Goal: Information Seeking & Learning: Learn about a topic

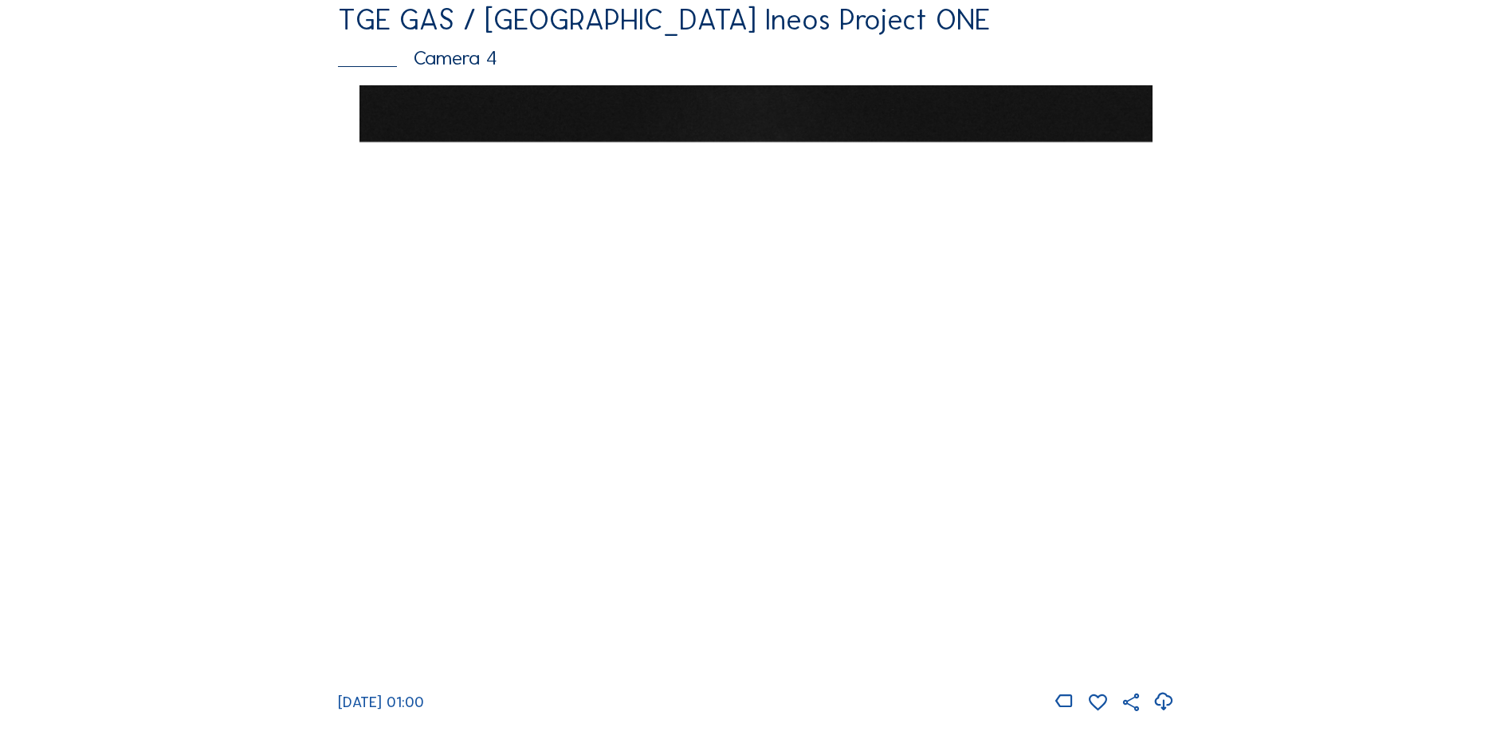
scroll to position [1276, 0]
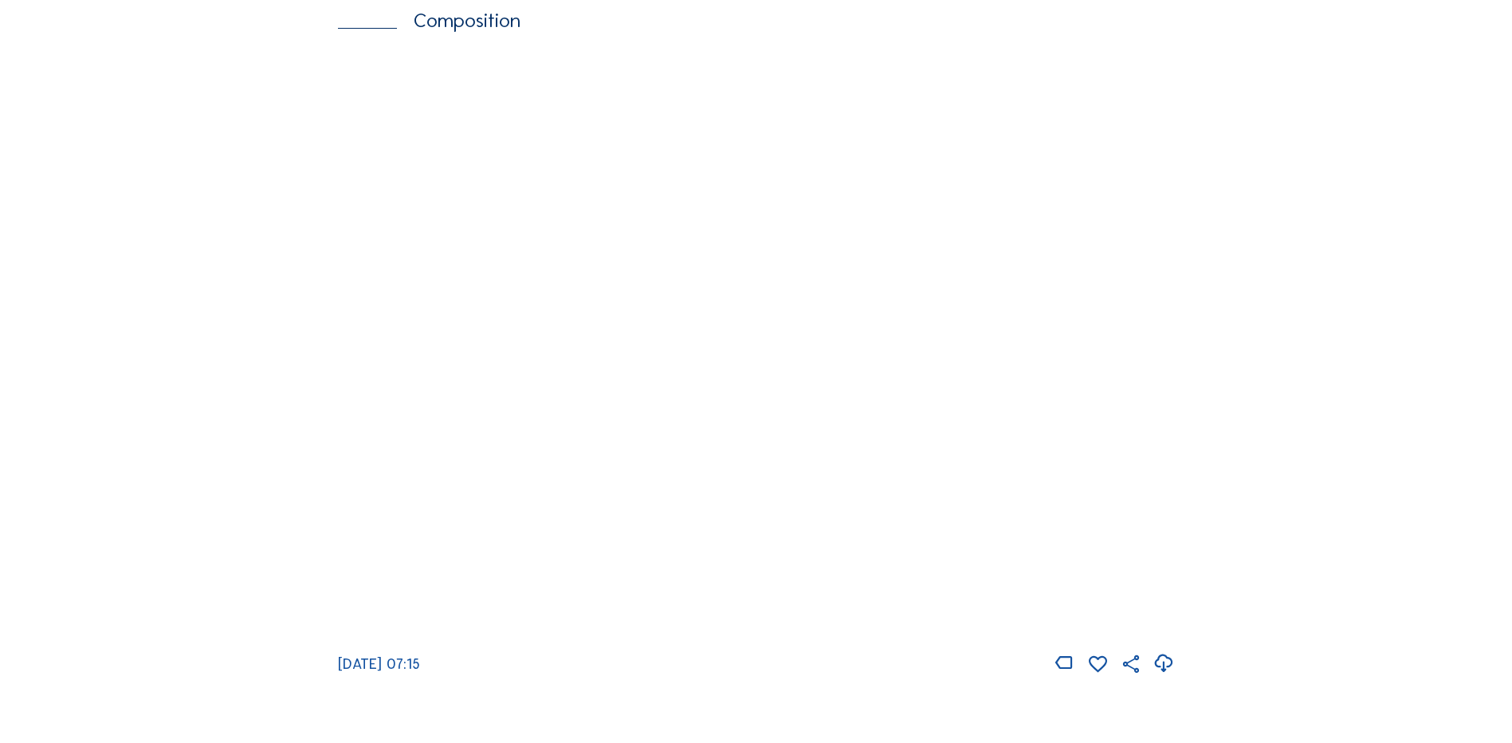
scroll to position [2232, 0]
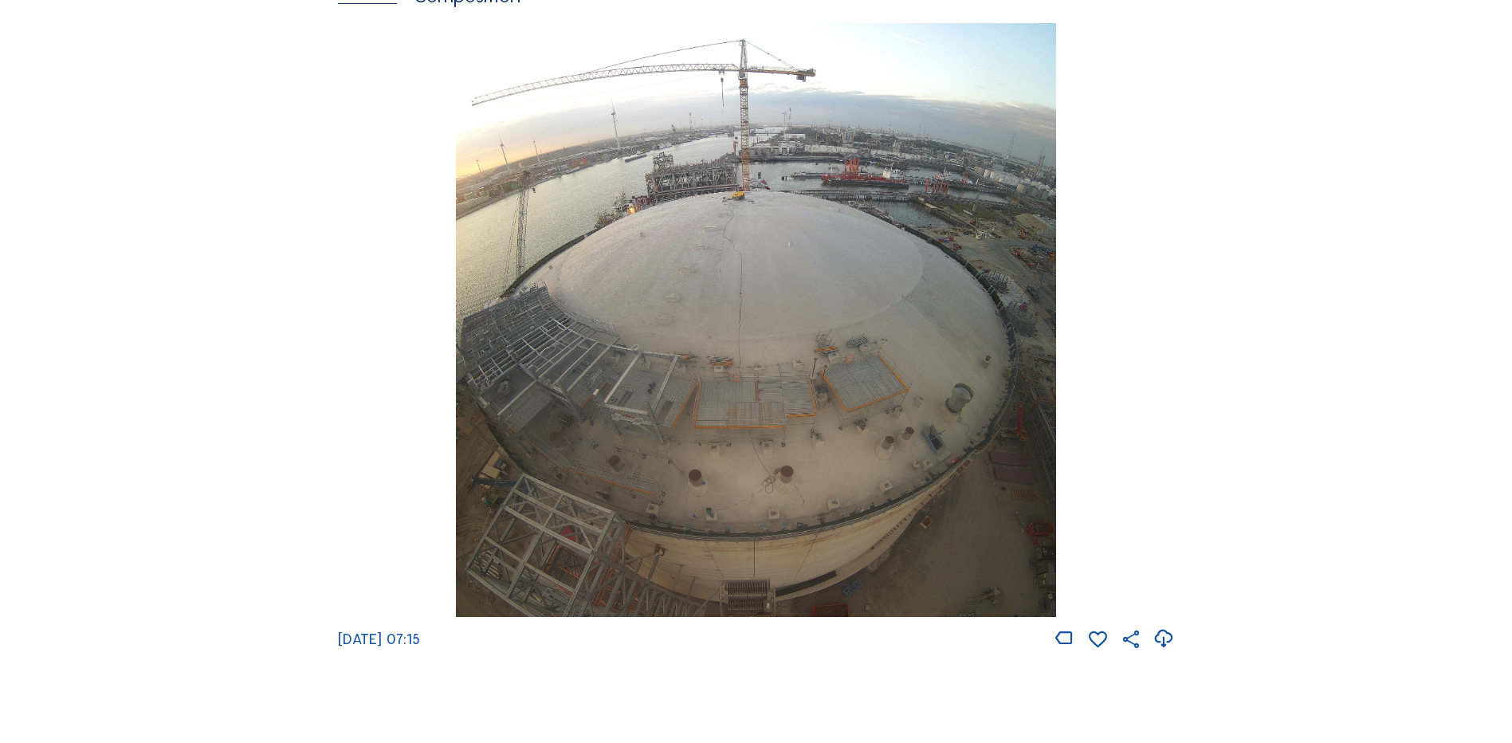
click at [698, 296] on img at bounding box center [756, 320] width 600 height 595
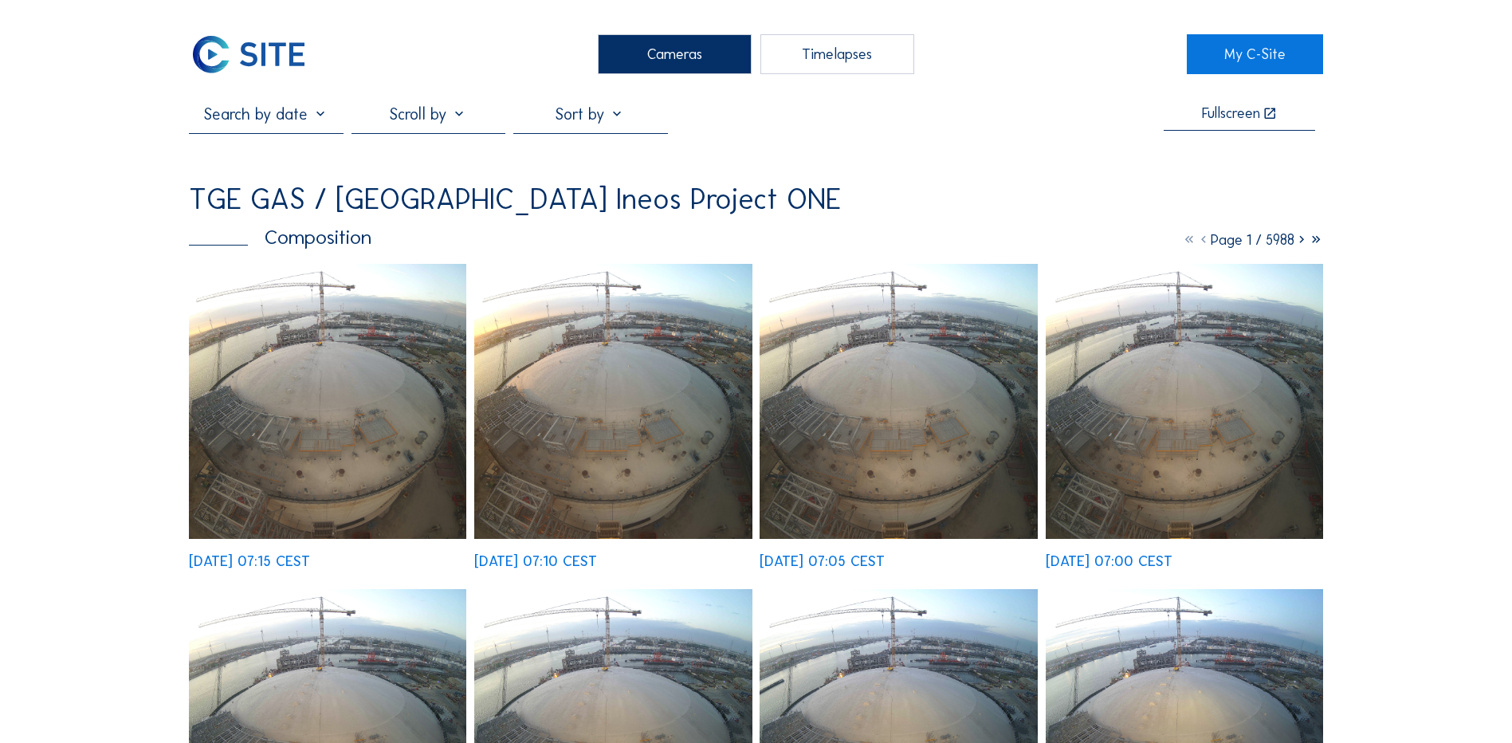
click at [348, 413] on img at bounding box center [327, 401] width 277 height 275
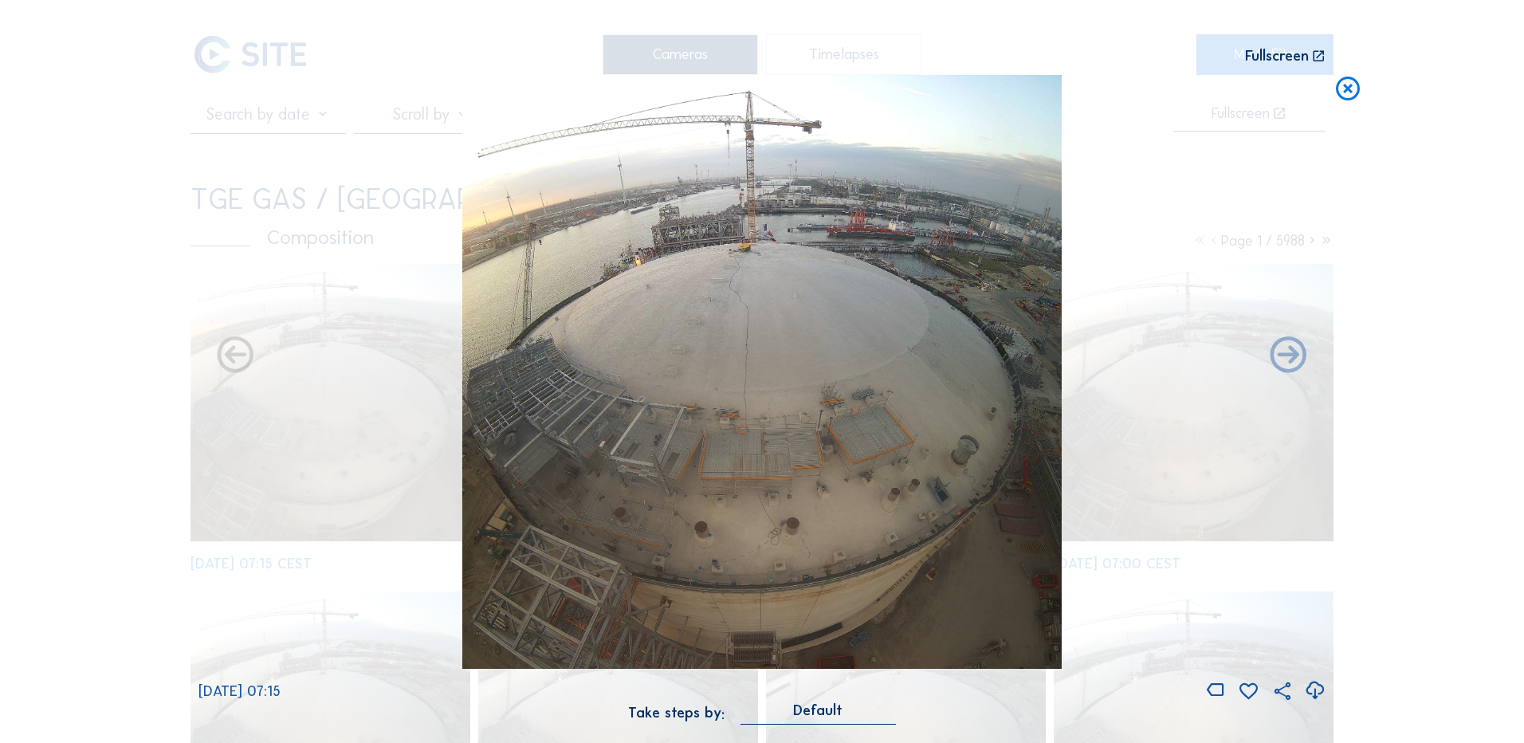
click at [1318, 695] on icon at bounding box center [1315, 691] width 22 height 26
drag, startPoint x: 179, startPoint y: 396, endPoint x: 267, endPoint y: 378, distance: 89.6
click at [179, 396] on div "Scroll to travel through time | Press 'Alt' Button + Scroll to Zoom | Click and…" at bounding box center [762, 371] width 1524 height 743
click at [1353, 84] on icon at bounding box center [1348, 90] width 29 height 30
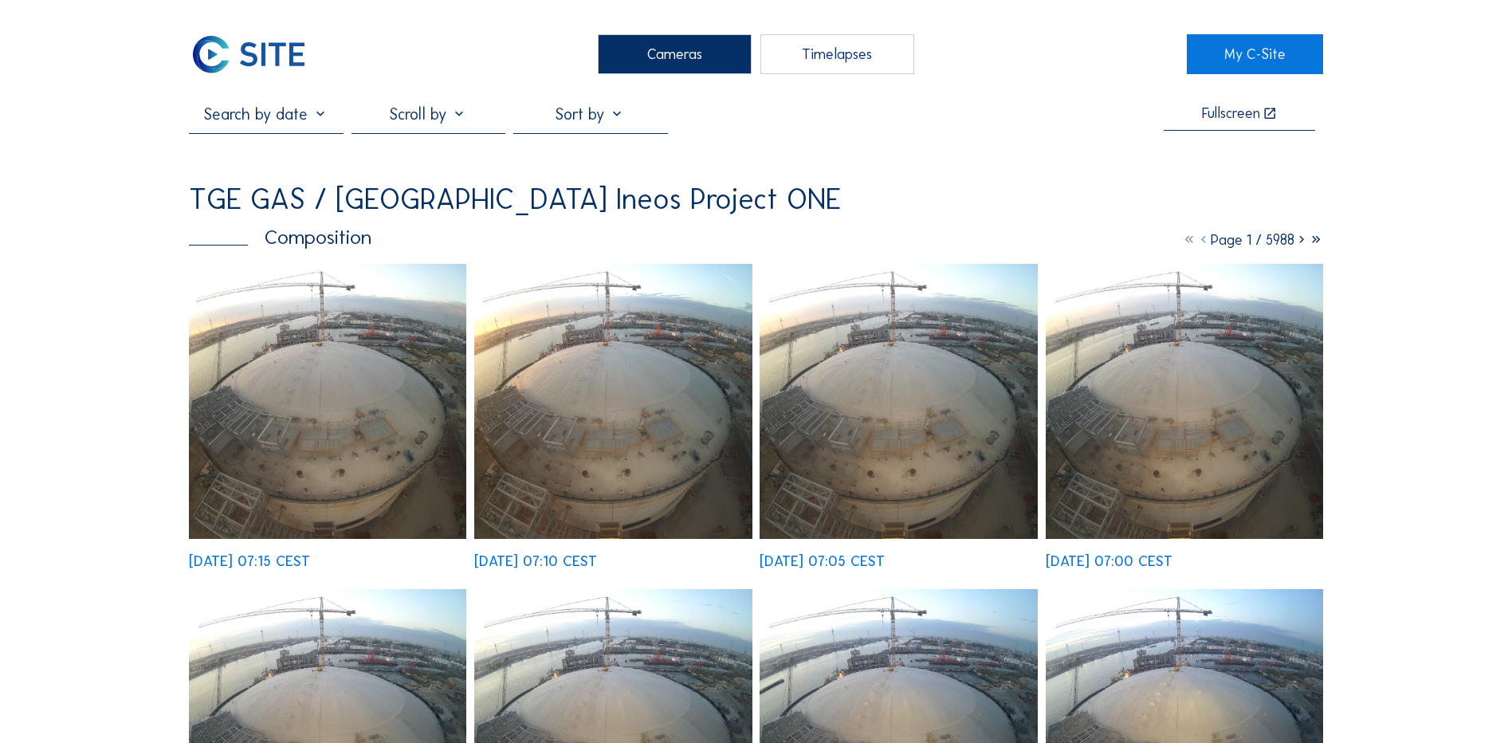
click at [680, 60] on div "Cameras" at bounding box center [675, 54] width 154 height 40
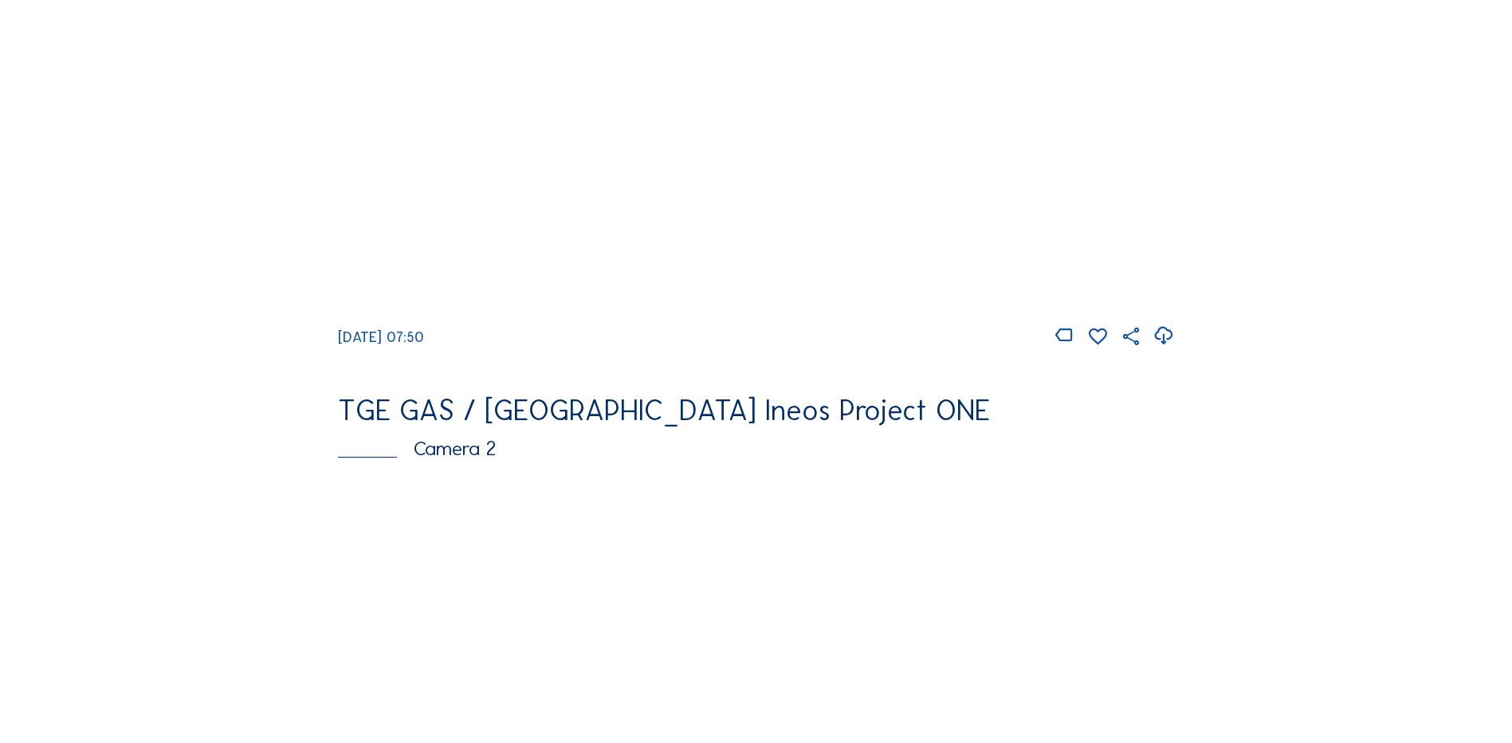
scroll to position [151, 0]
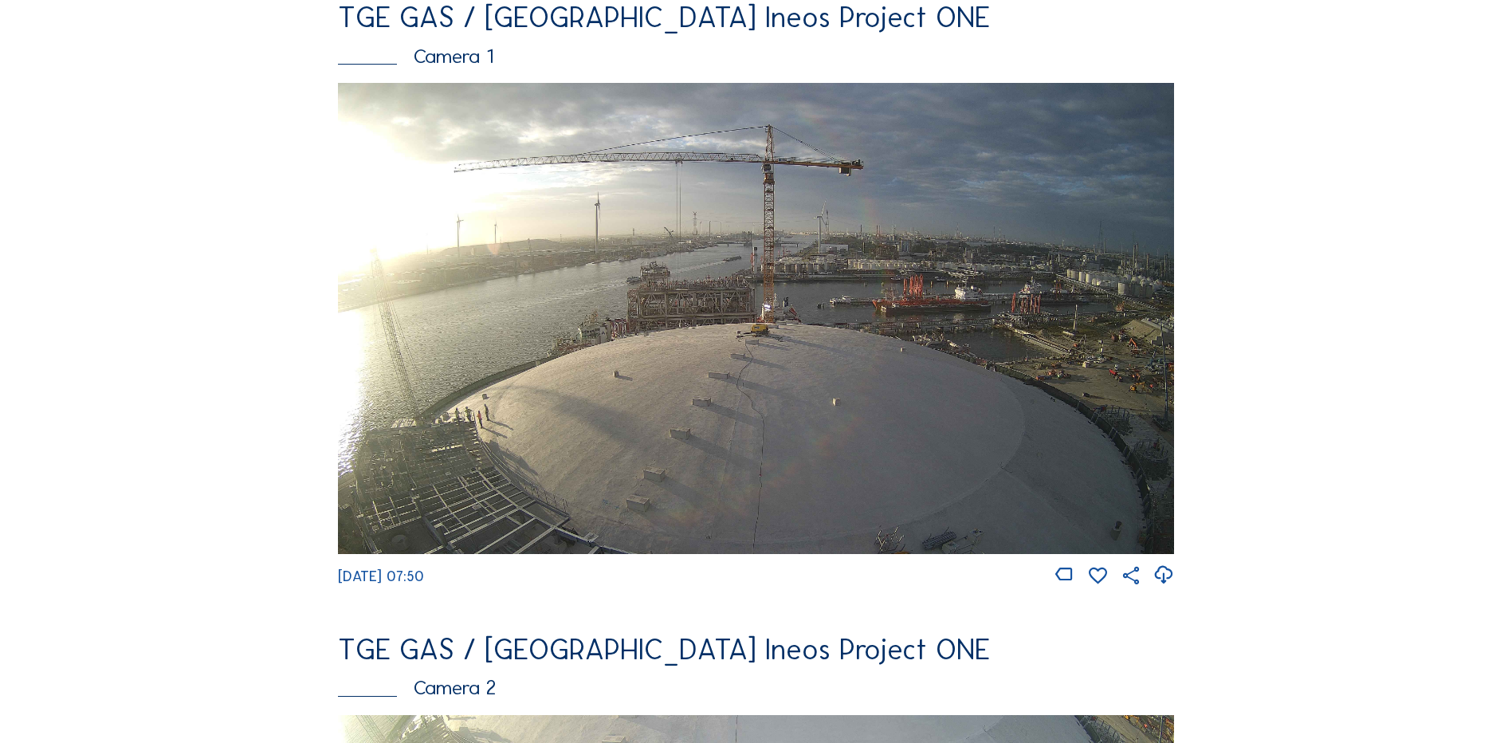
click at [656, 372] on img at bounding box center [756, 318] width 836 height 470
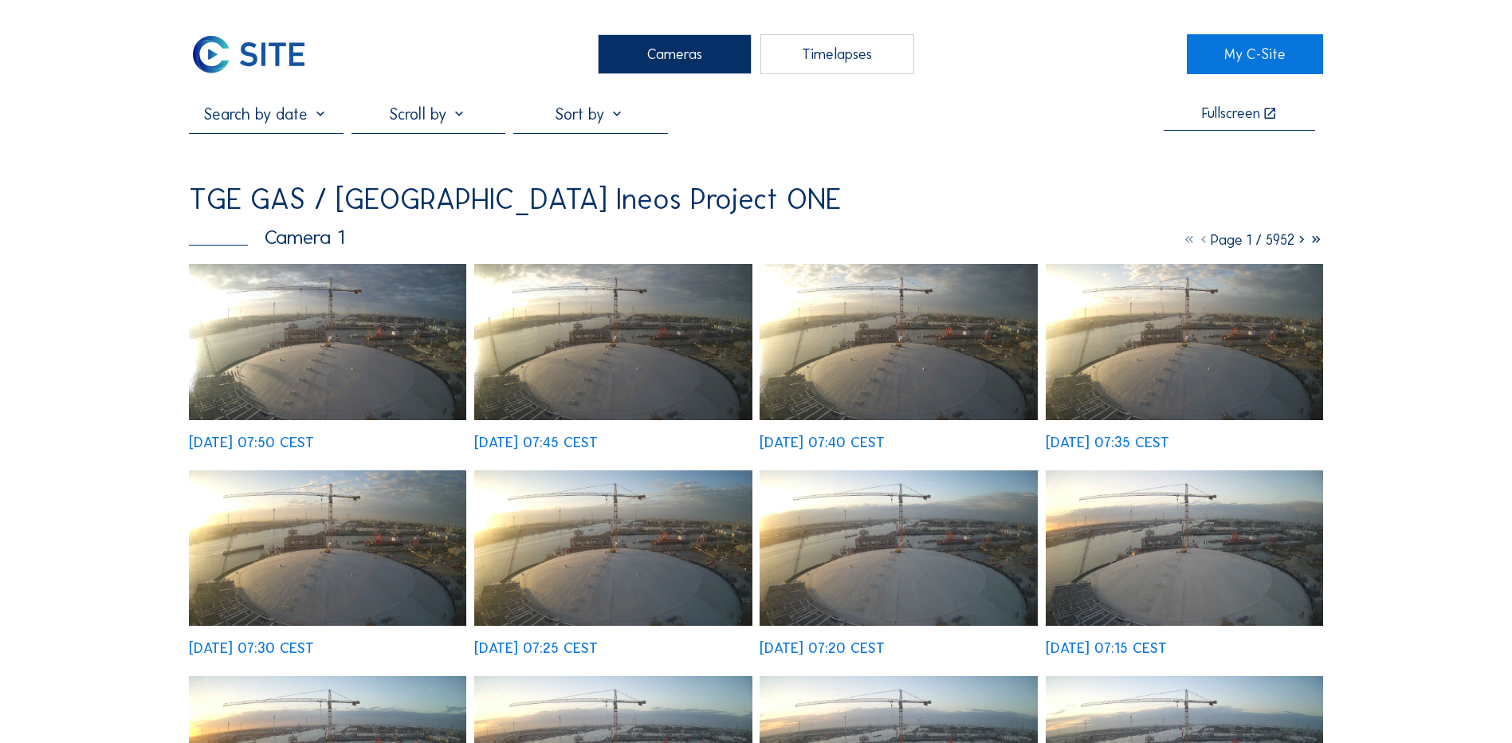
click at [356, 358] on img at bounding box center [327, 342] width 277 height 156
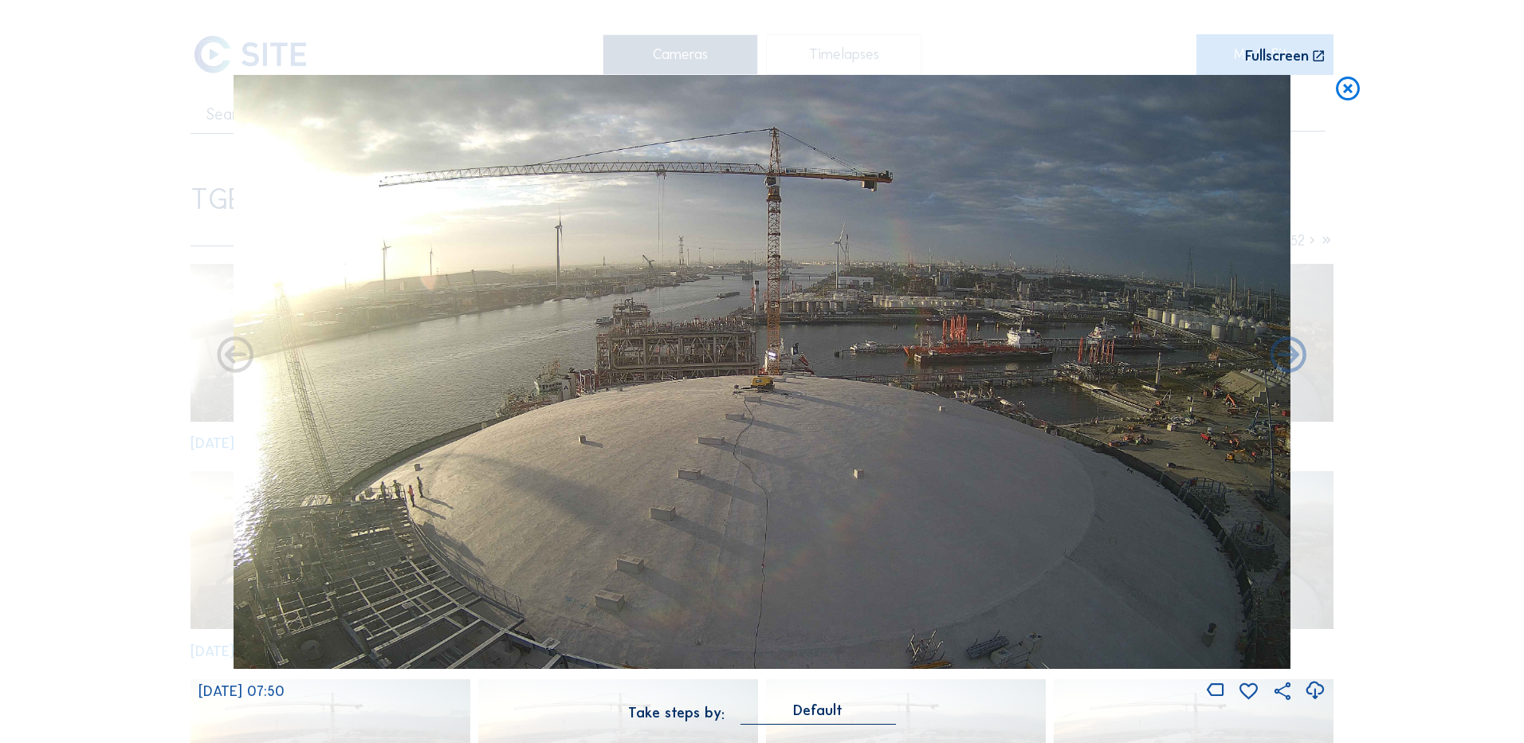
click at [1320, 690] on icon at bounding box center [1315, 691] width 22 height 26
click at [1392, 225] on div "Scroll to travel through time | Press 'Alt' Button + Scroll to Zoom | Click and…" at bounding box center [762, 371] width 1524 height 743
click at [1343, 92] on icon at bounding box center [1348, 90] width 29 height 30
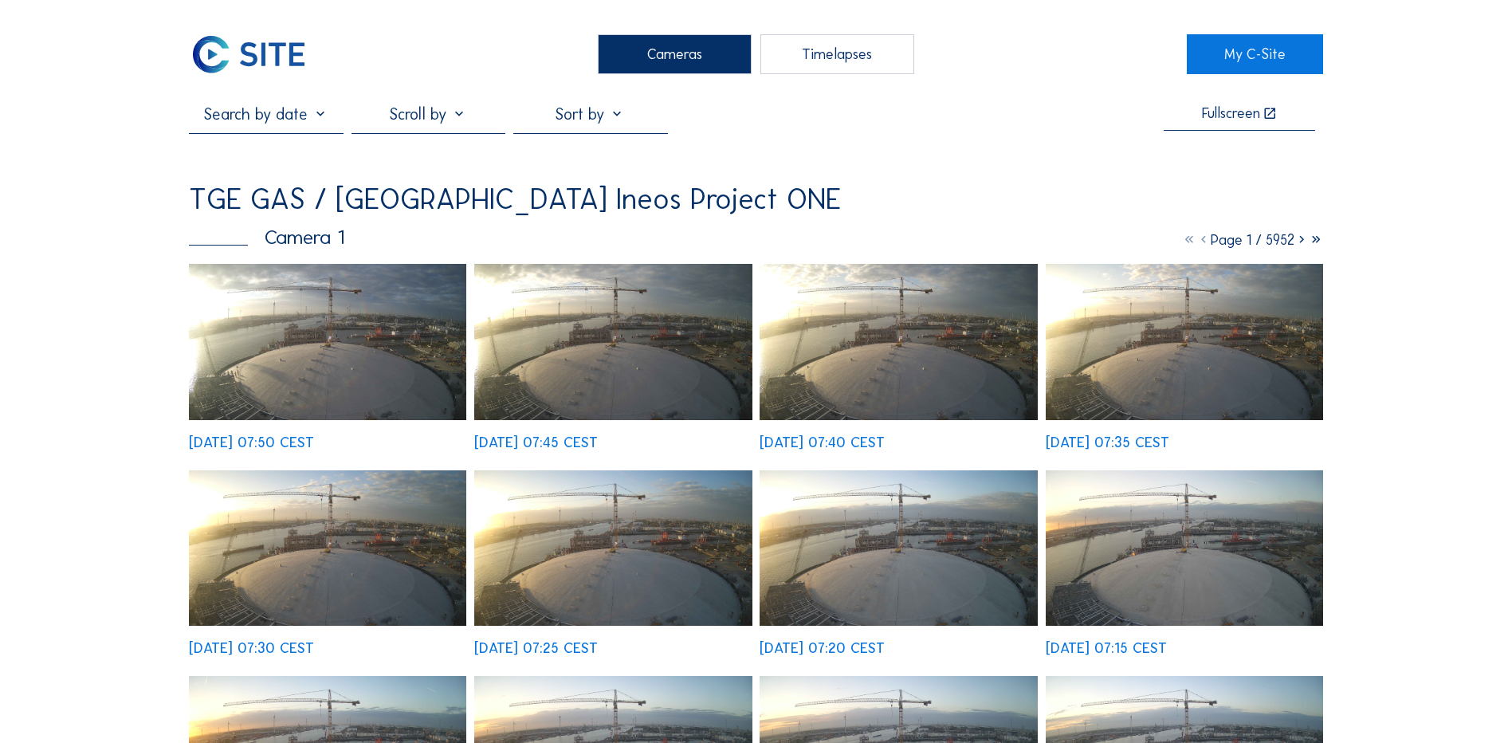
click at [681, 37] on div "Cameras" at bounding box center [675, 54] width 154 height 40
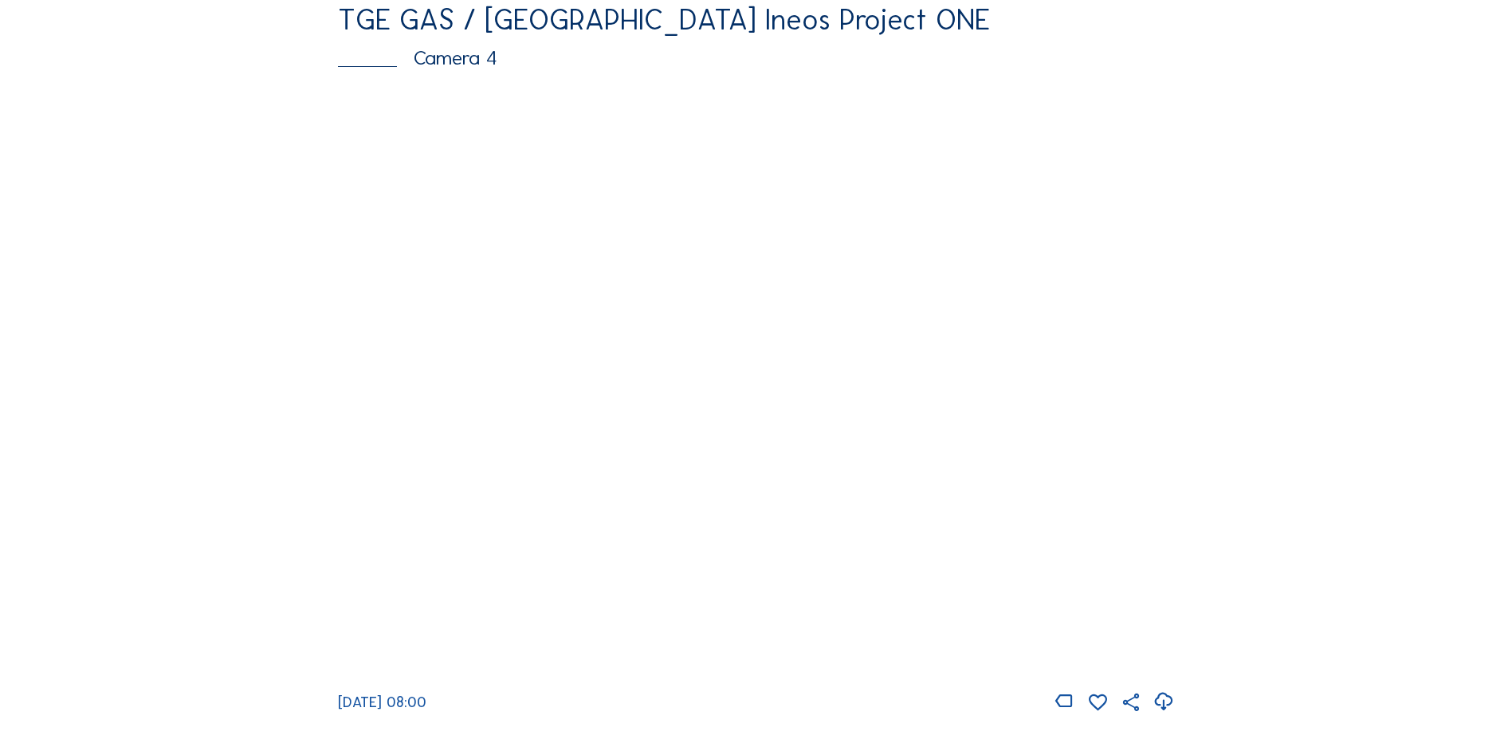
scroll to position [1435, 0]
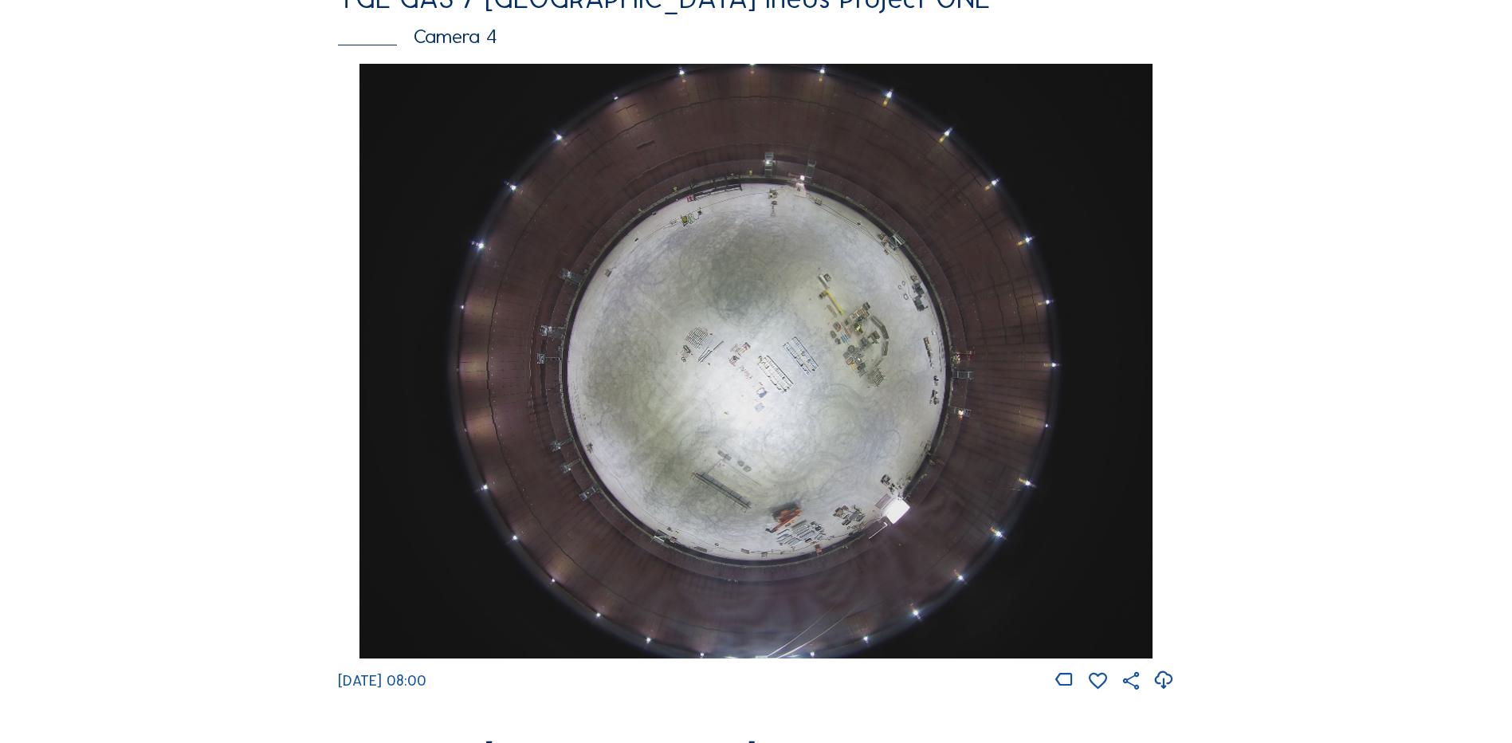
click at [740, 359] on img at bounding box center [756, 361] width 793 height 595
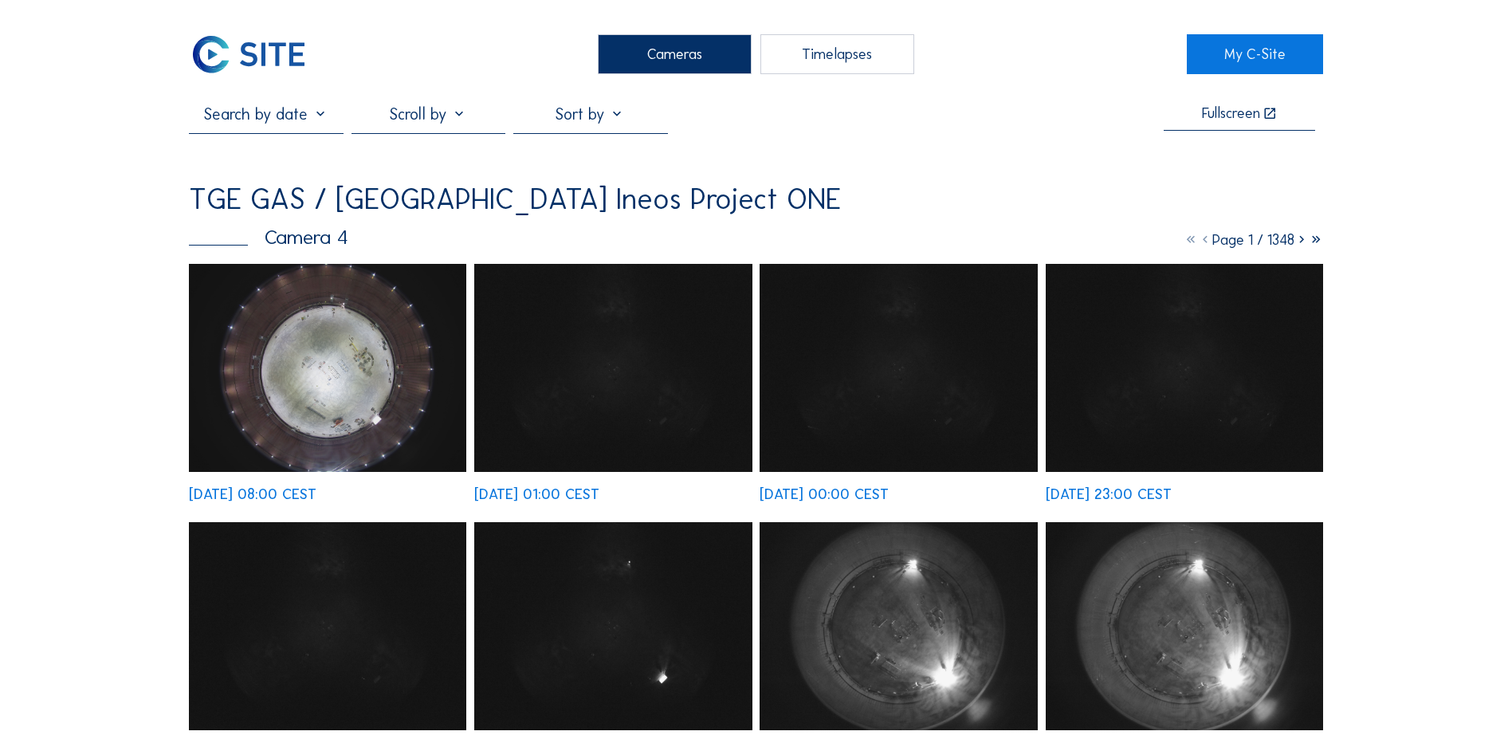
click at [305, 346] on img at bounding box center [327, 368] width 277 height 208
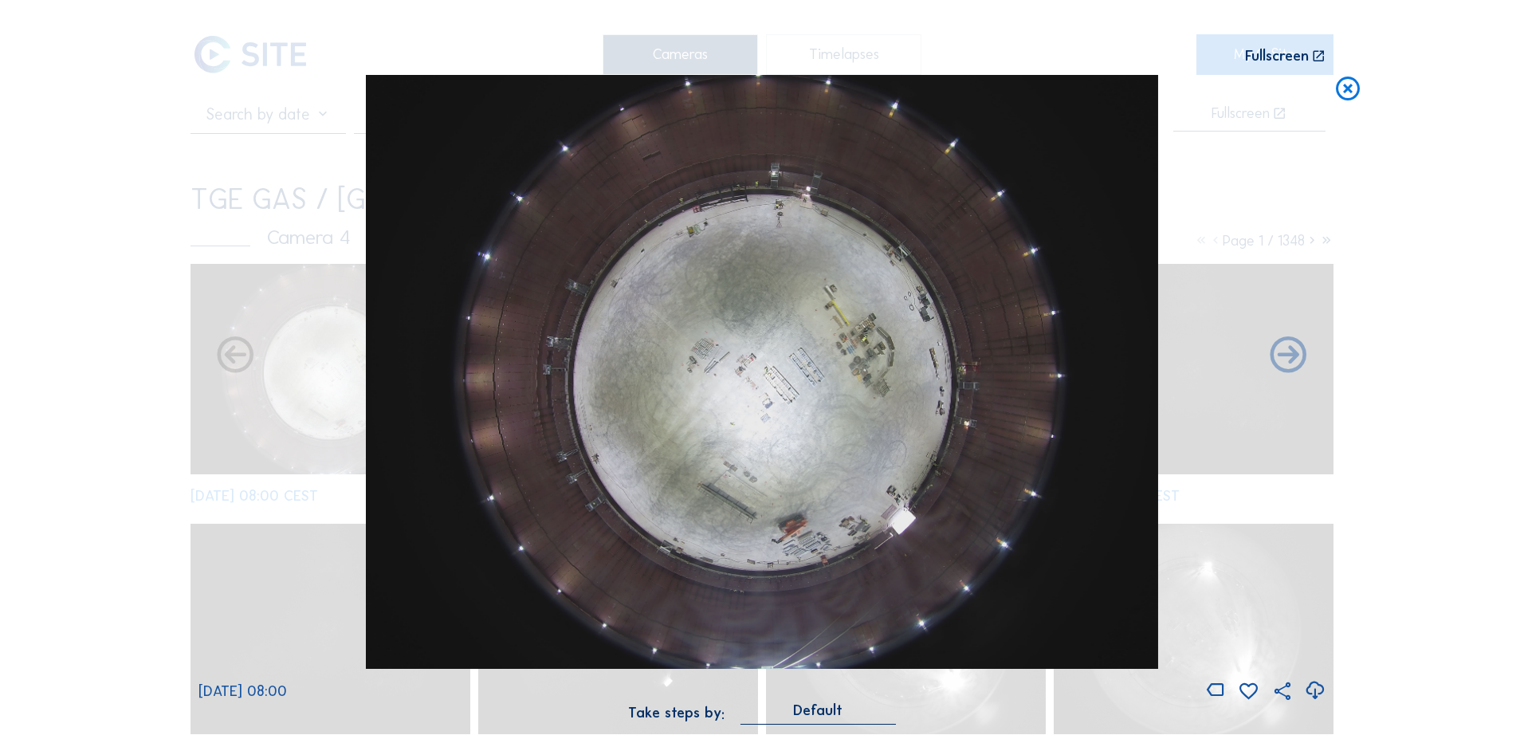
click at [1312, 690] on icon at bounding box center [1315, 691] width 22 height 26
drag, startPoint x: 1449, startPoint y: 338, endPoint x: 1425, endPoint y: 266, distance: 75.6
click at [1449, 338] on div "Scroll to travel through time | Press 'Alt' Button + Scroll to Zoom | Click and…" at bounding box center [762, 371] width 1524 height 743
click at [1343, 89] on icon at bounding box center [1348, 90] width 29 height 30
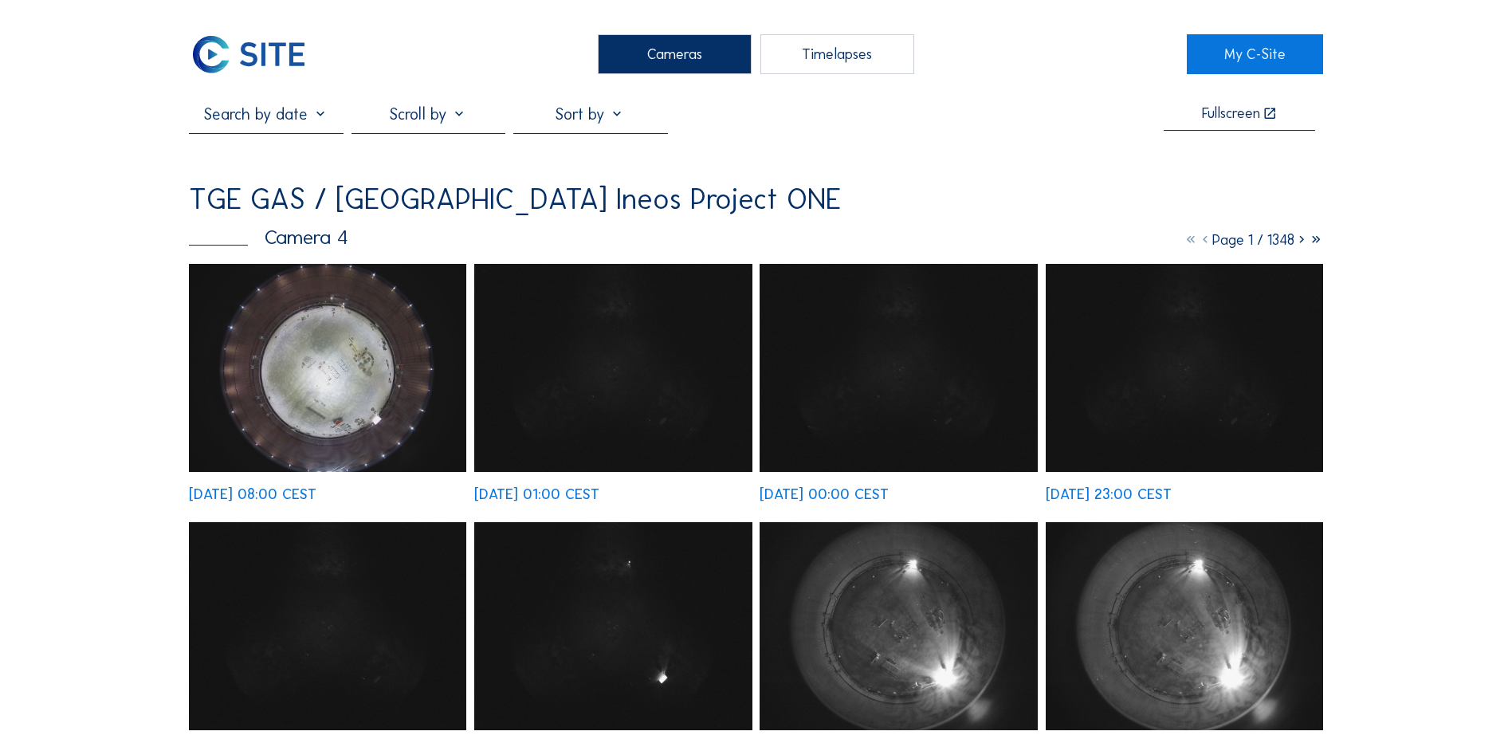
click at [671, 56] on div "Cameras" at bounding box center [675, 54] width 154 height 40
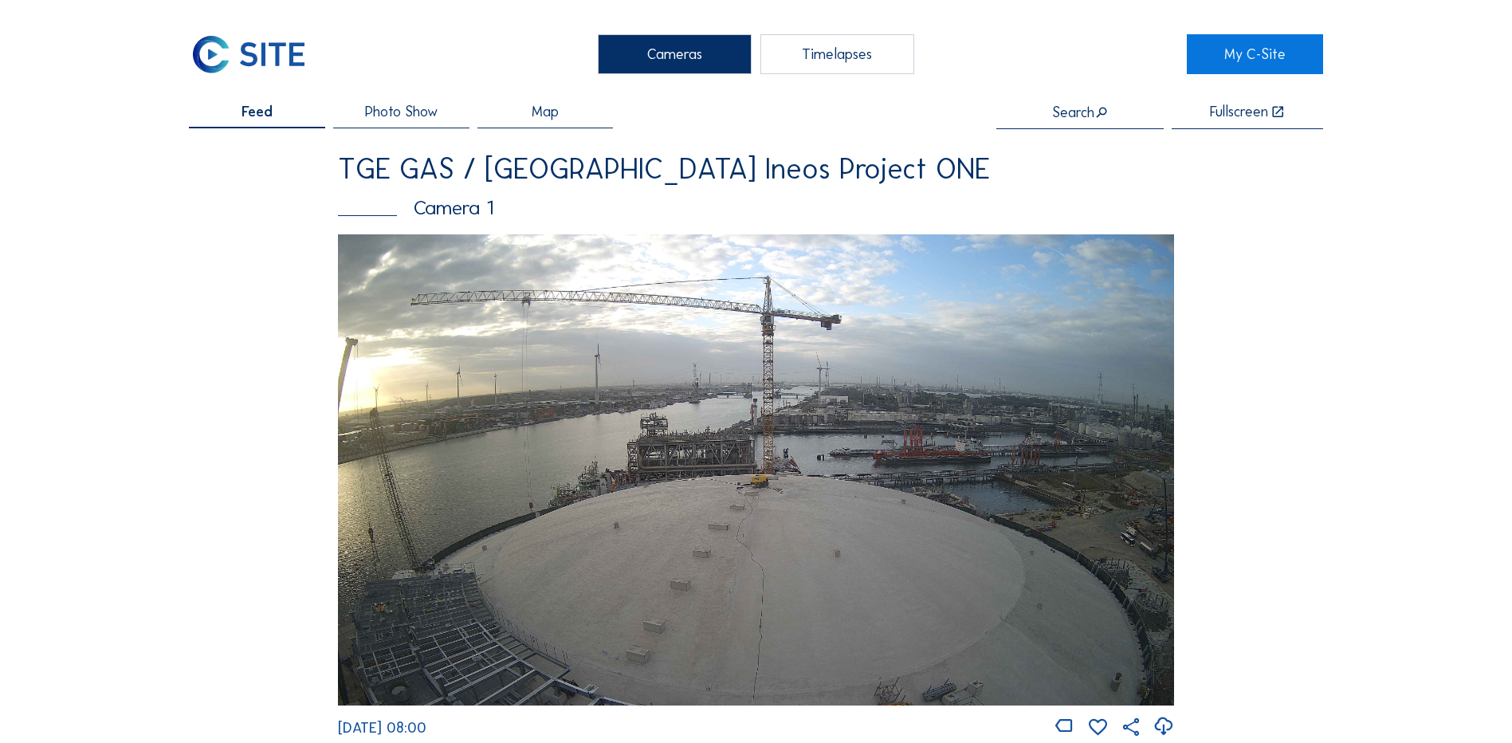
click at [697, 415] on img at bounding box center [756, 469] width 836 height 470
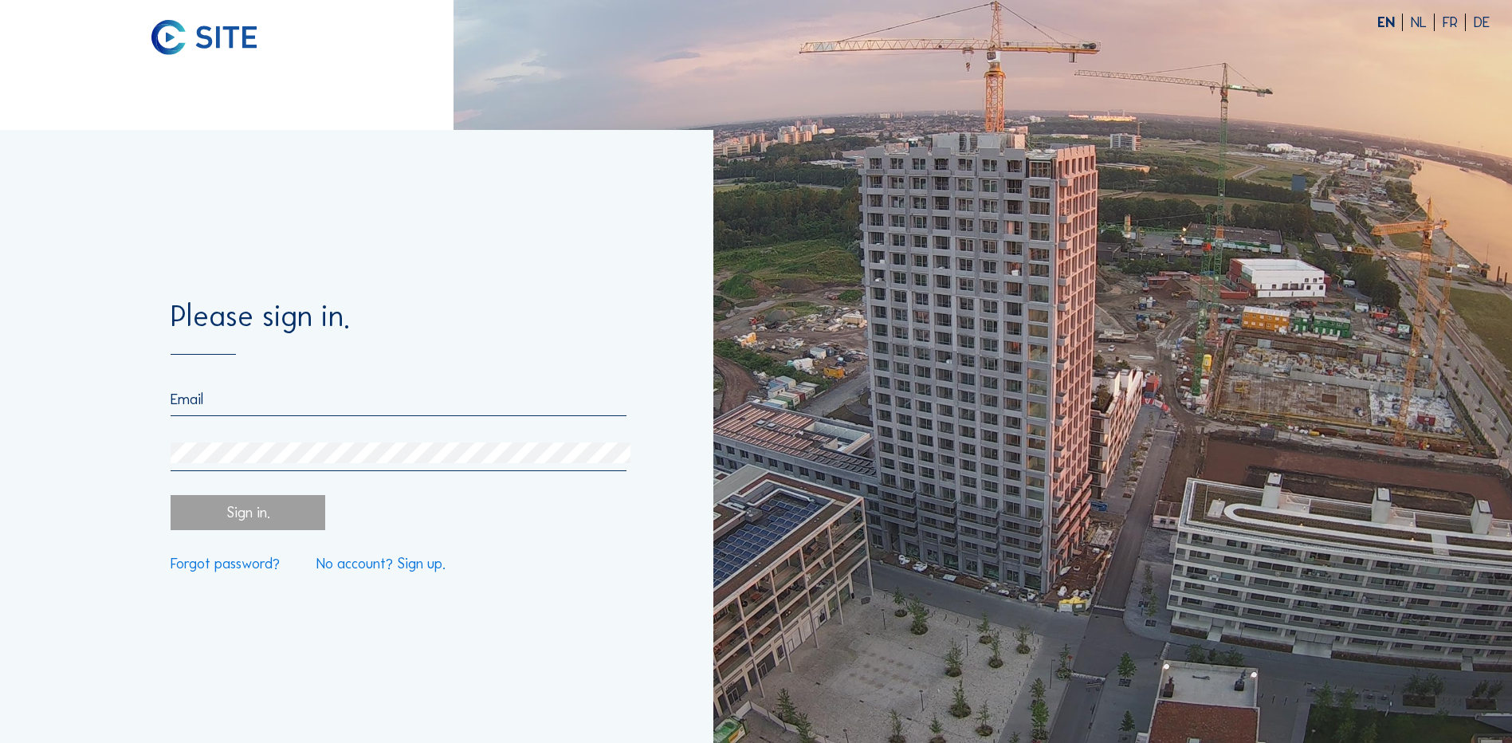
click at [348, 402] on input "email" at bounding box center [399, 400] width 456 height 18
type input "[PERSON_NAME][EMAIL_ADDRESS][PERSON_NAME][DOMAIN_NAME]"
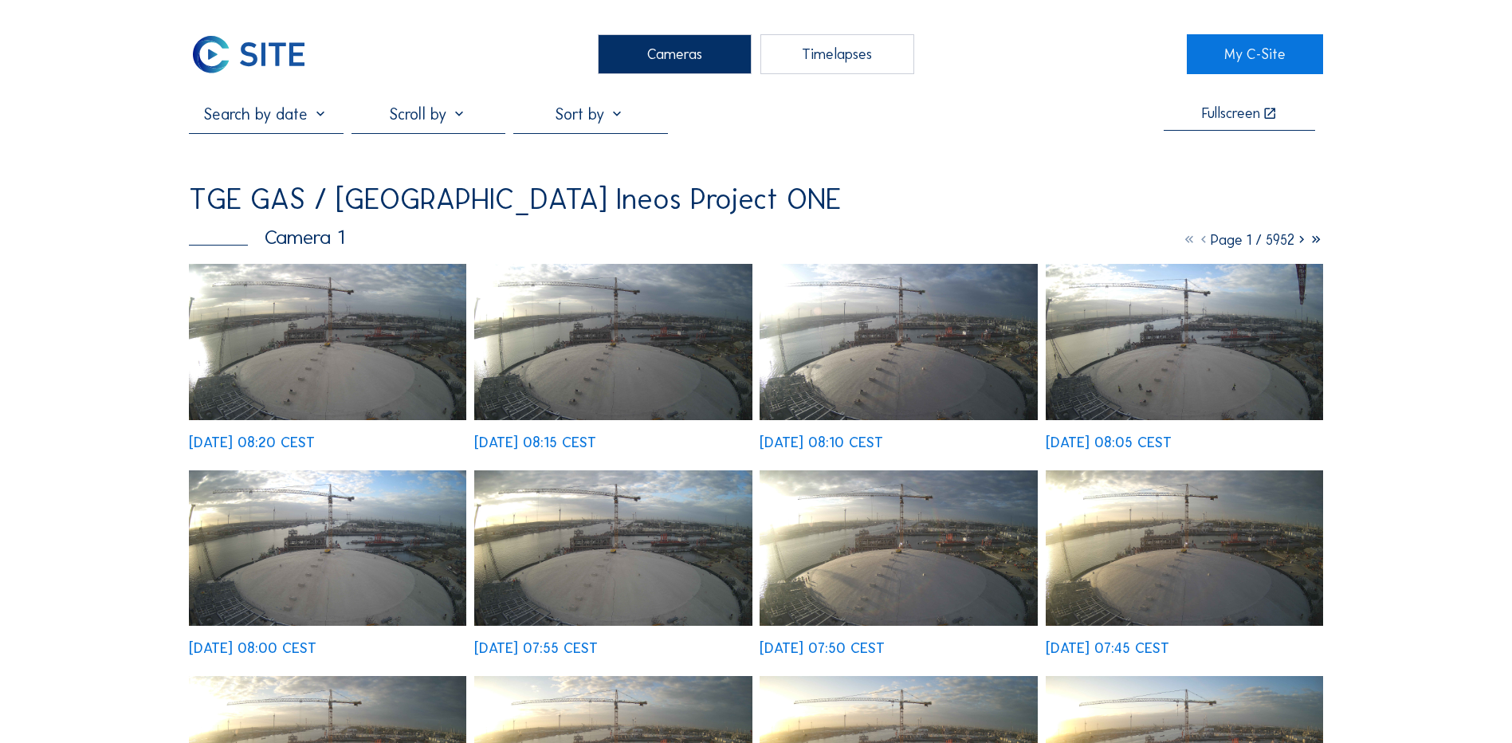
click at [325, 371] on img at bounding box center [327, 342] width 277 height 156
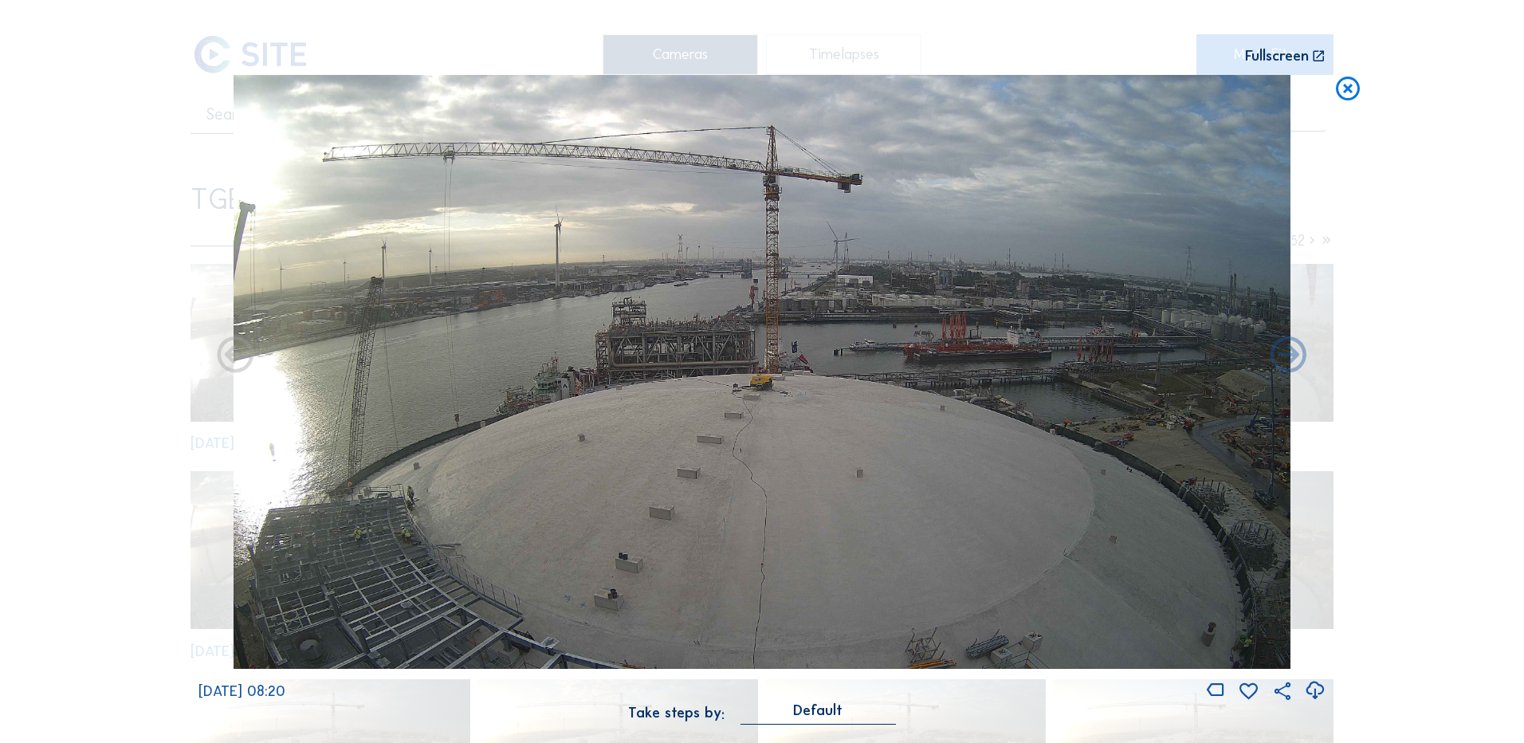
click at [1314, 694] on icon at bounding box center [1315, 691] width 22 height 26
click at [114, 458] on div "Scroll to travel through time | Press 'Alt' Button + Scroll to Zoom | Click and…" at bounding box center [762, 371] width 1524 height 743
click at [1355, 92] on icon at bounding box center [1348, 90] width 29 height 30
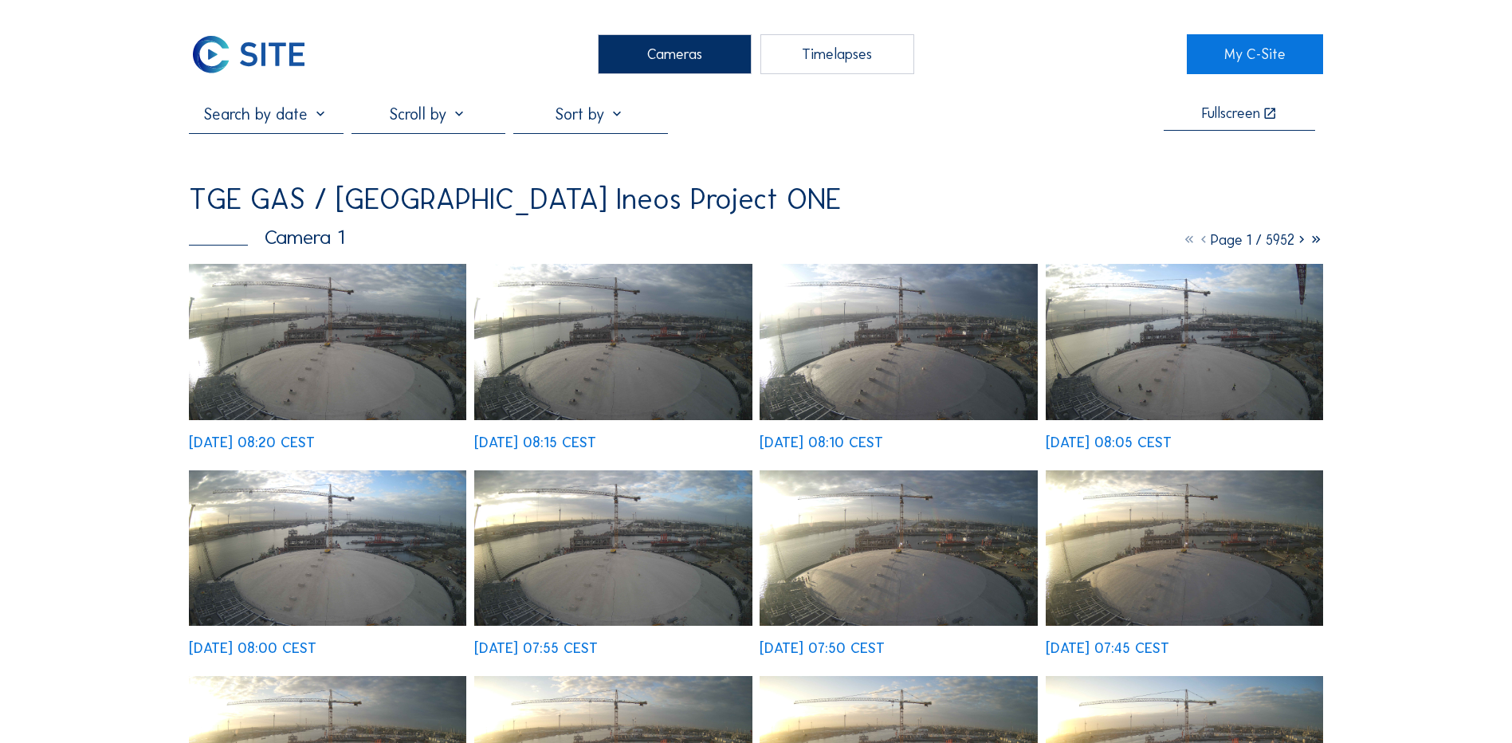
click at [688, 61] on div "Cameras" at bounding box center [675, 54] width 154 height 40
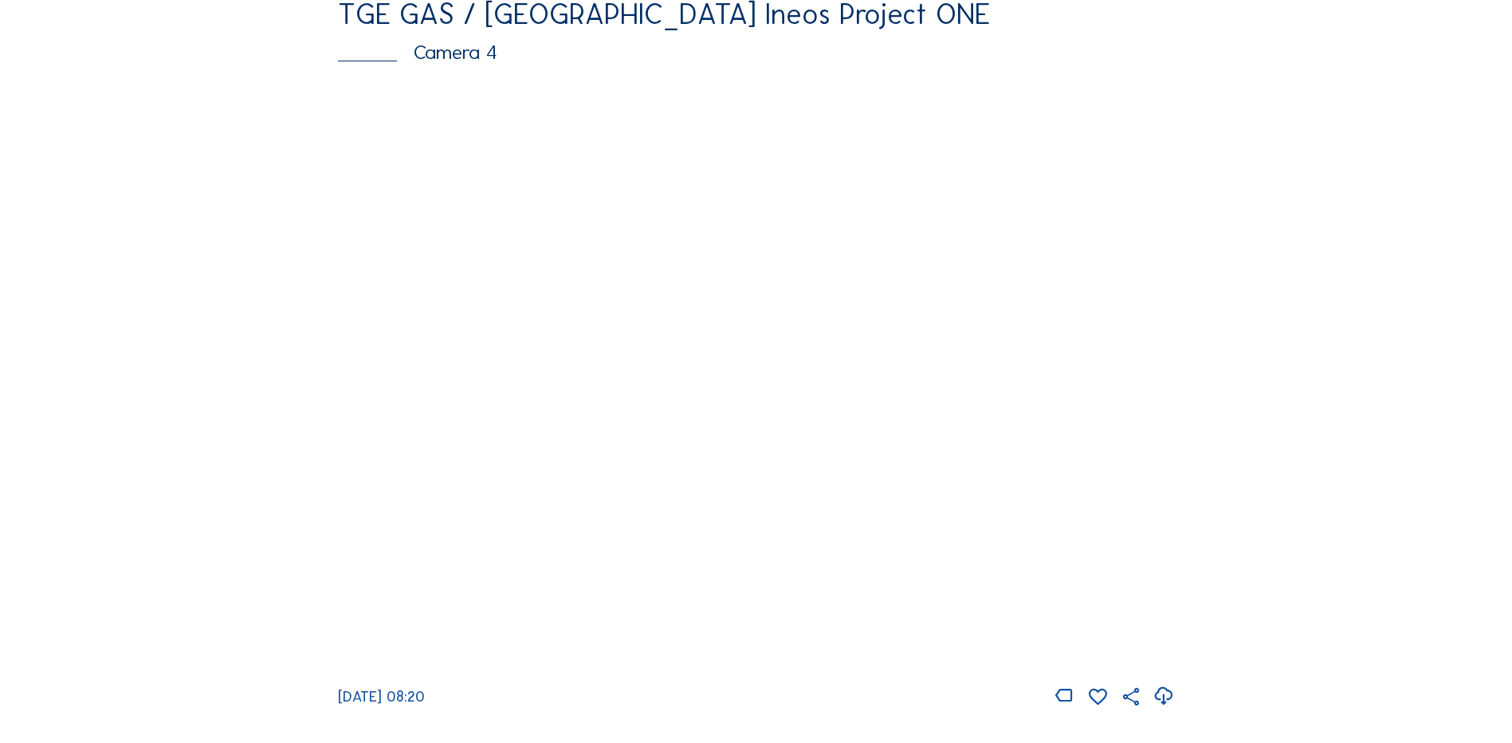
scroll to position [1435, 0]
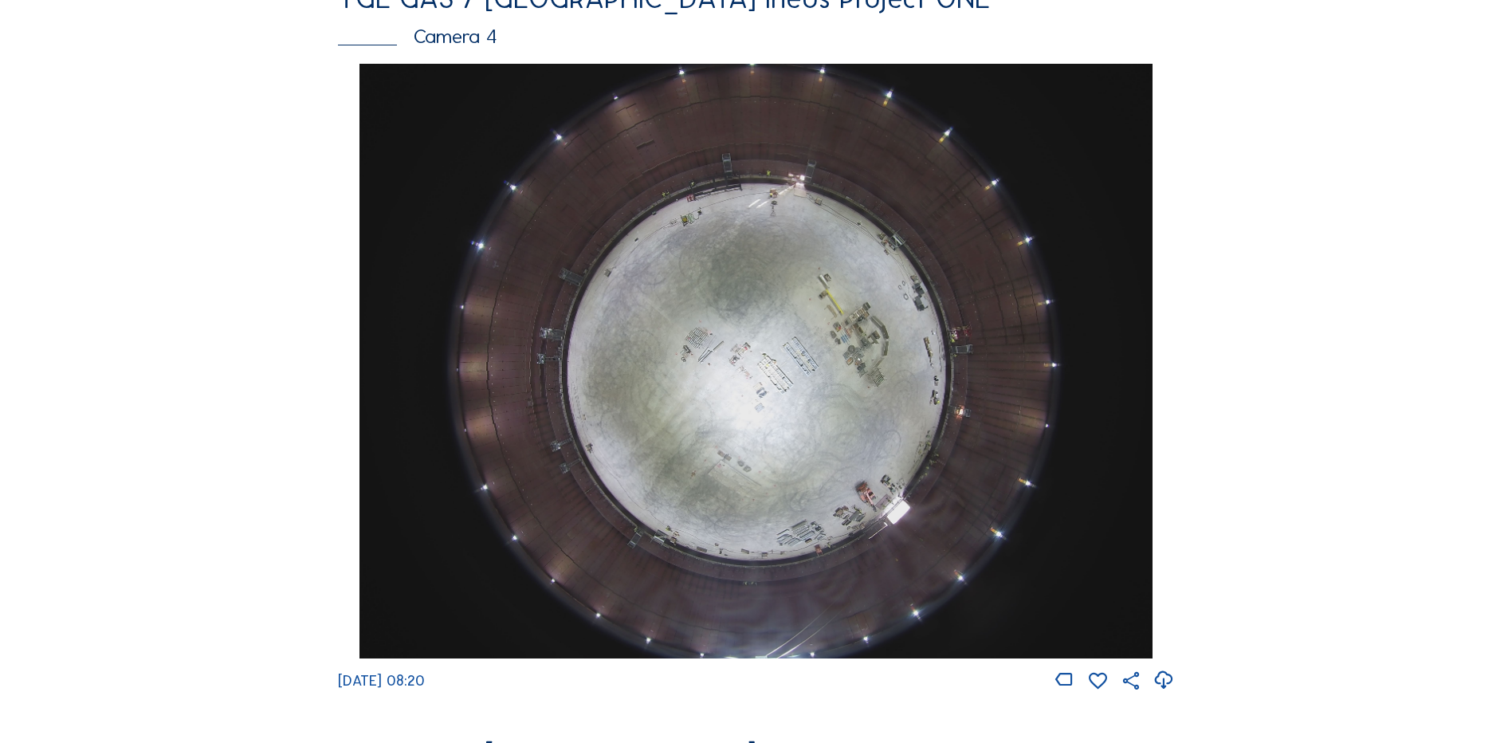
click at [816, 425] on img at bounding box center [756, 361] width 793 height 595
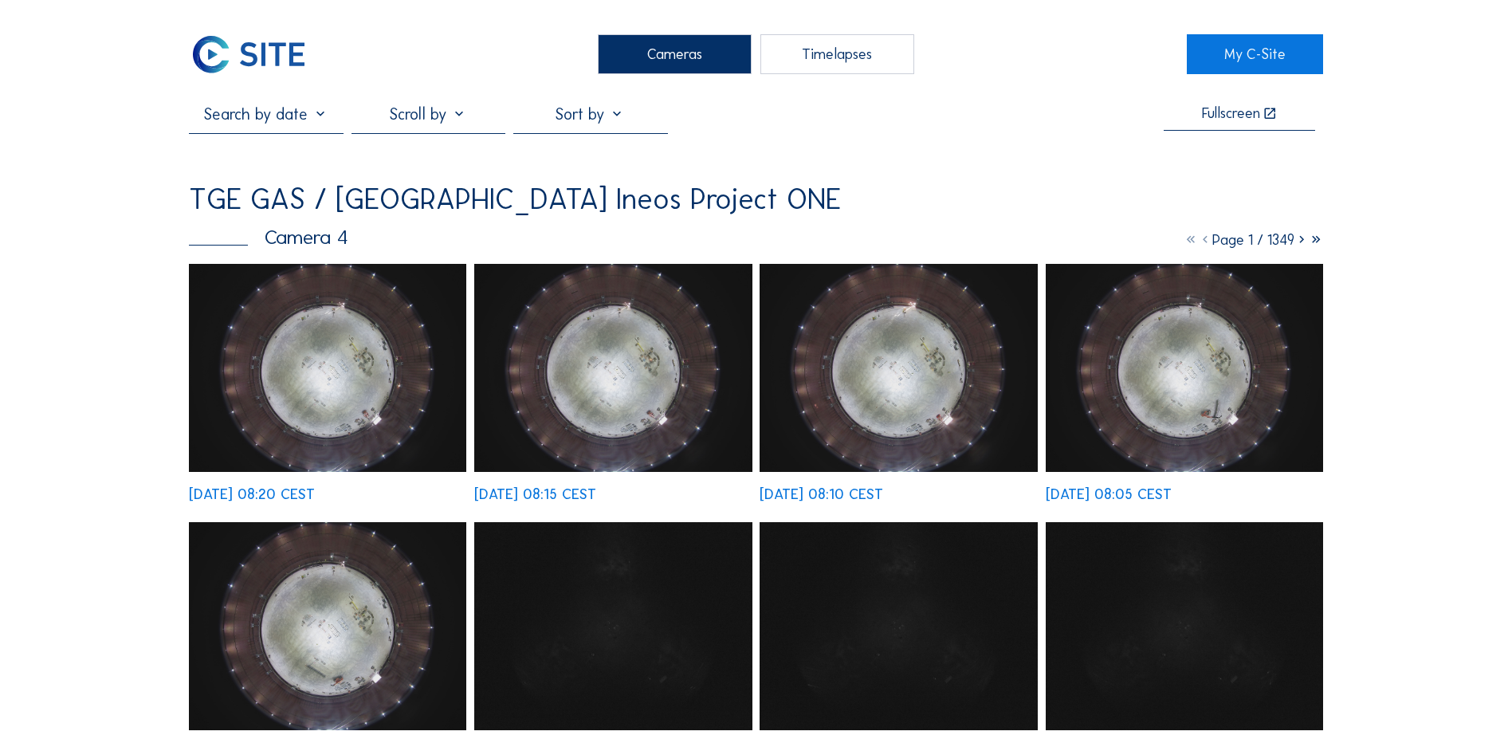
click at [355, 369] on img at bounding box center [327, 368] width 277 height 208
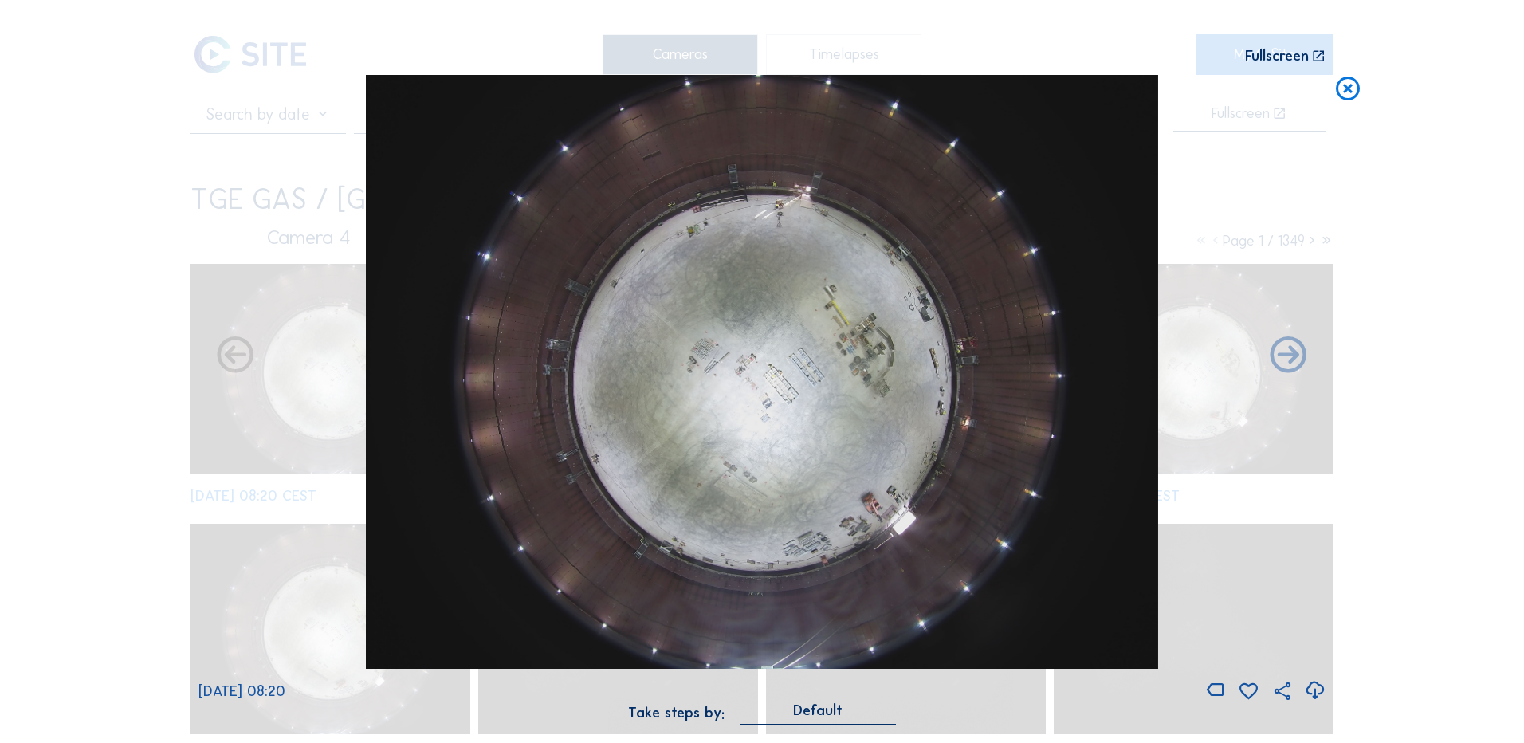
click at [1317, 690] on icon at bounding box center [1315, 691] width 22 height 26
click at [124, 273] on div "Scroll to travel through time | Press 'Alt' Button + Scroll to Zoom | Click and…" at bounding box center [762, 371] width 1524 height 743
click at [1343, 91] on icon at bounding box center [1348, 90] width 29 height 30
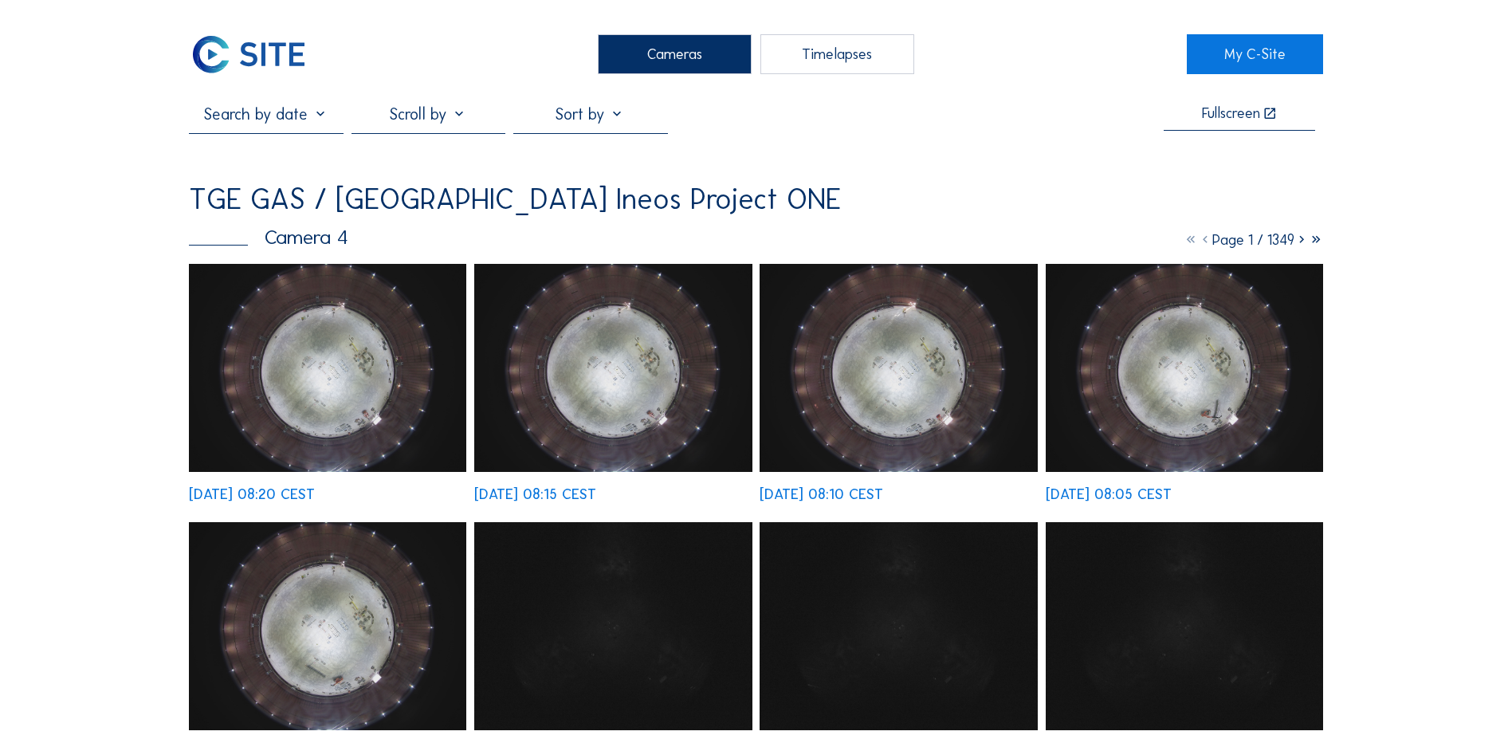
click at [670, 60] on div "Cameras" at bounding box center [675, 54] width 154 height 40
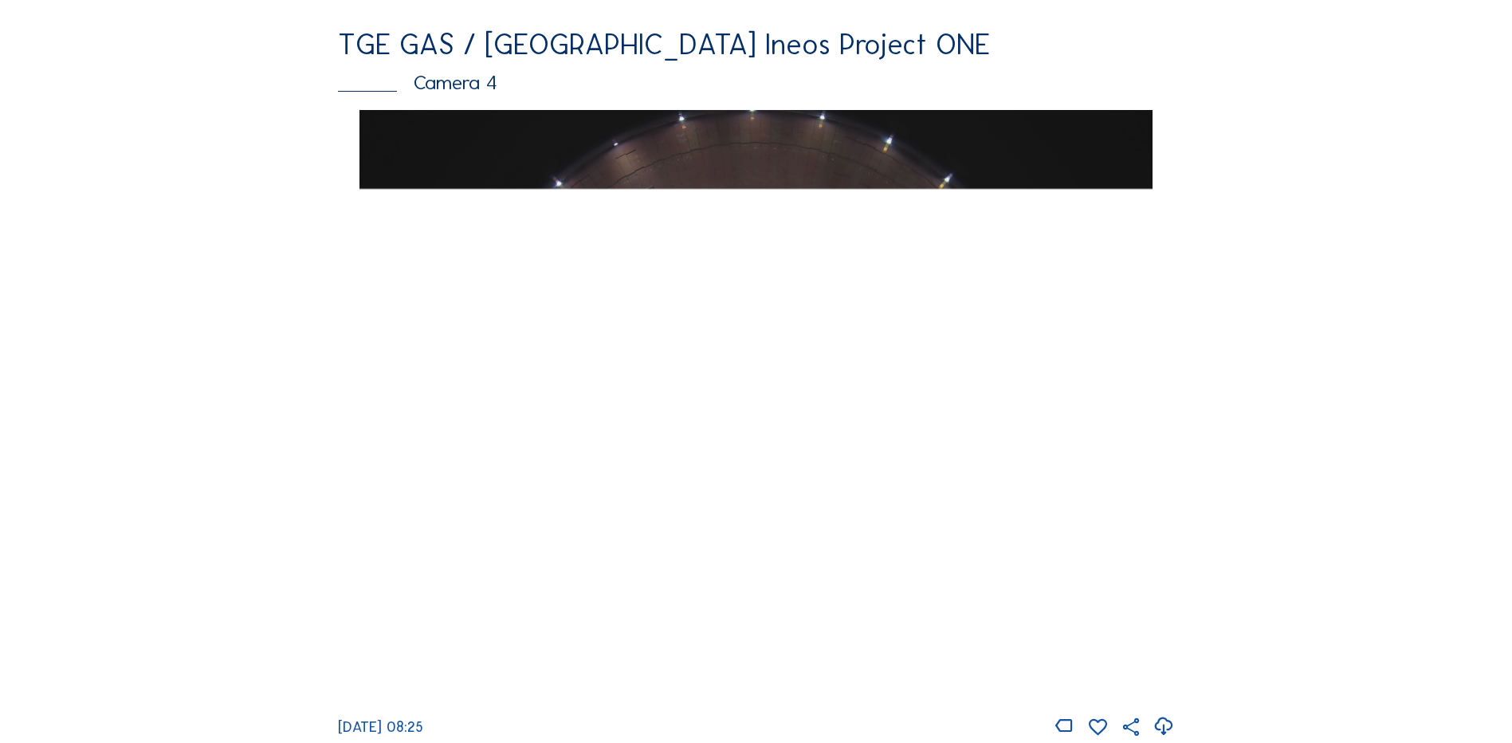
scroll to position [1355, 0]
